Goal: Find specific page/section: Find specific page/section

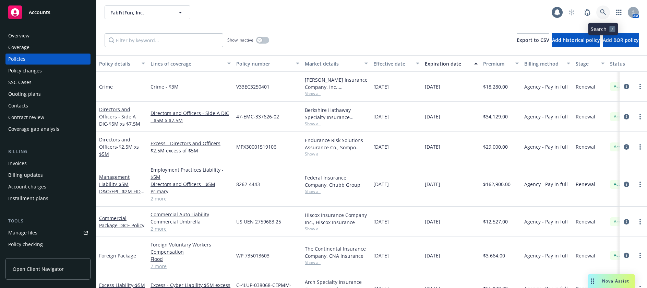
click at [604, 12] on icon at bounding box center [603, 12] width 6 height 6
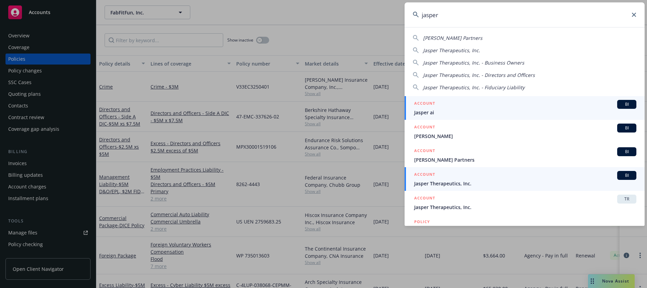
type input "jasper"
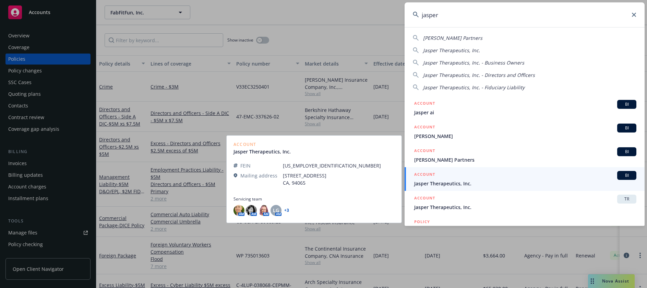
click at [452, 183] on span "Jasper Therapeutics, Inc." at bounding box center [525, 183] width 222 height 7
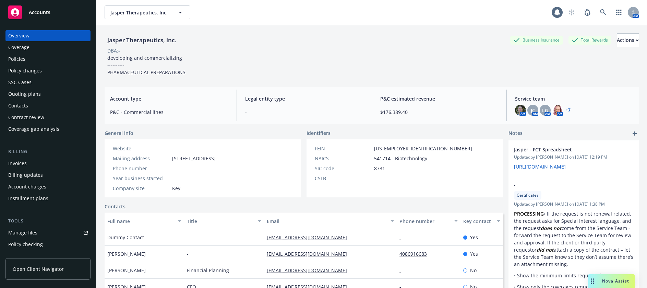
click at [17, 59] on div "Policies" at bounding box center [16, 58] width 17 height 11
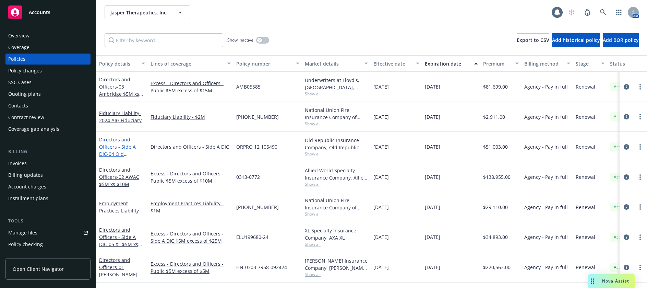
click at [129, 153] on span "- 04 Old Republic $5M xs $20M Lead" at bounding box center [118, 160] width 38 height 21
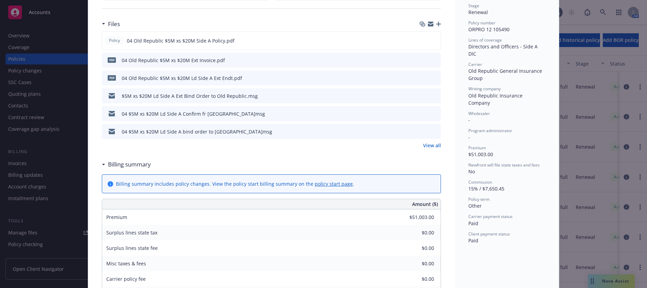
scroll to position [171, 0]
